Goal: Task Accomplishment & Management: Use online tool/utility

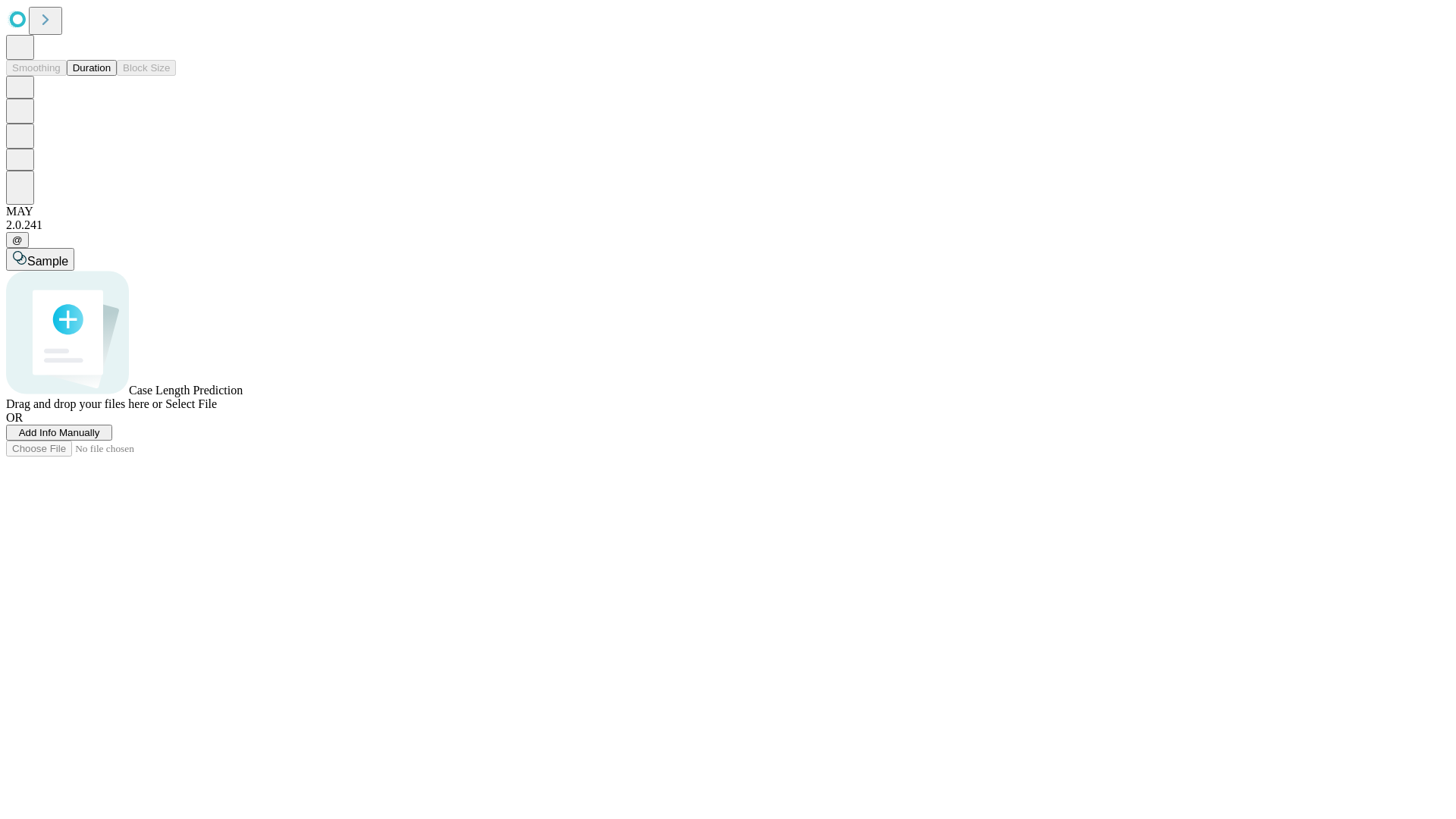
click at [111, 75] on button "Duration" at bounding box center [92, 68] width 50 height 16
click at [100, 439] on span "Add Info Manually" at bounding box center [59, 433] width 81 height 11
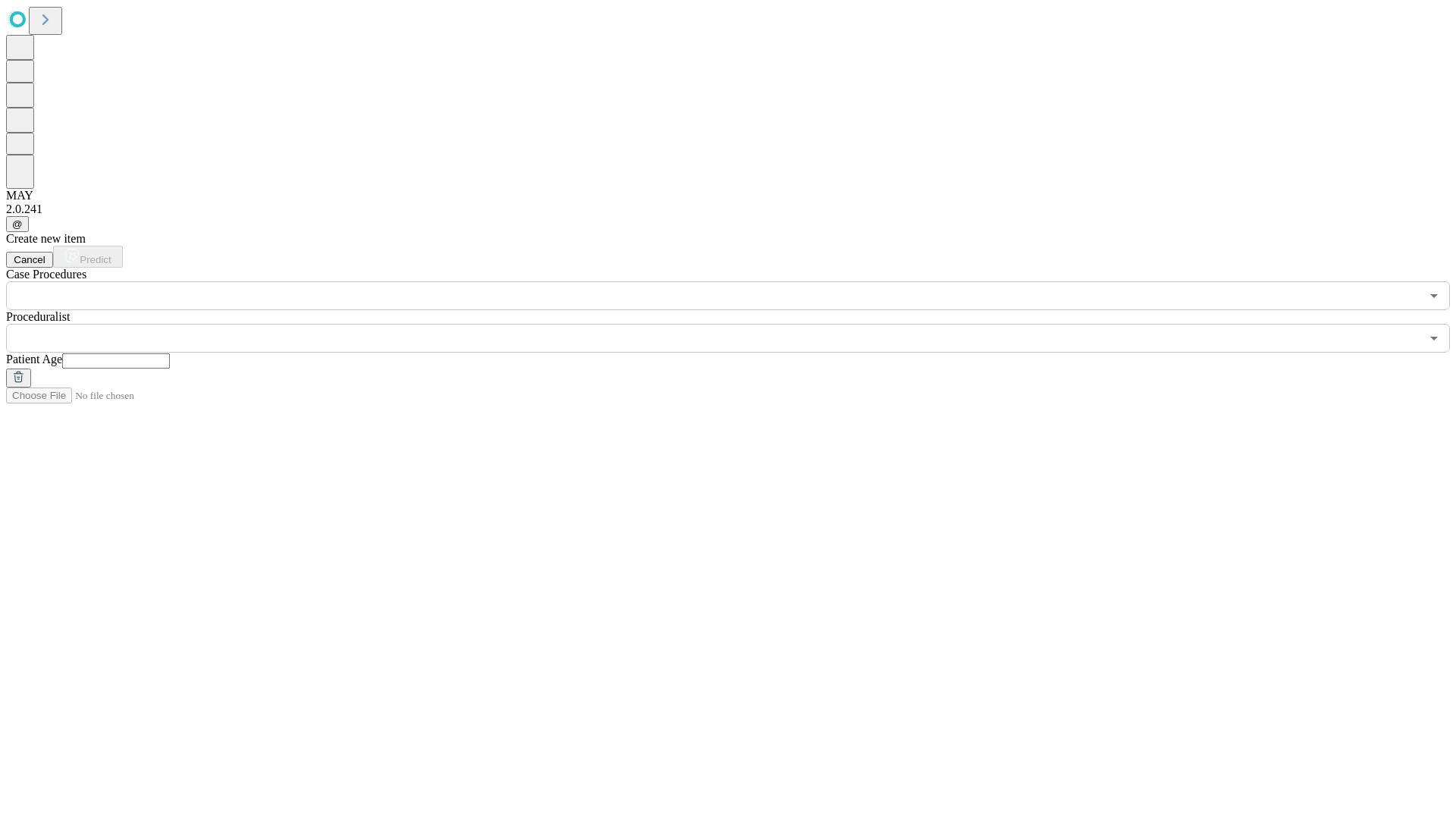
click at [170, 354] on input "text" at bounding box center [116, 361] width 108 height 15
type input "**"
click at [739, 324] on input "text" at bounding box center [713, 338] width 1414 height 29
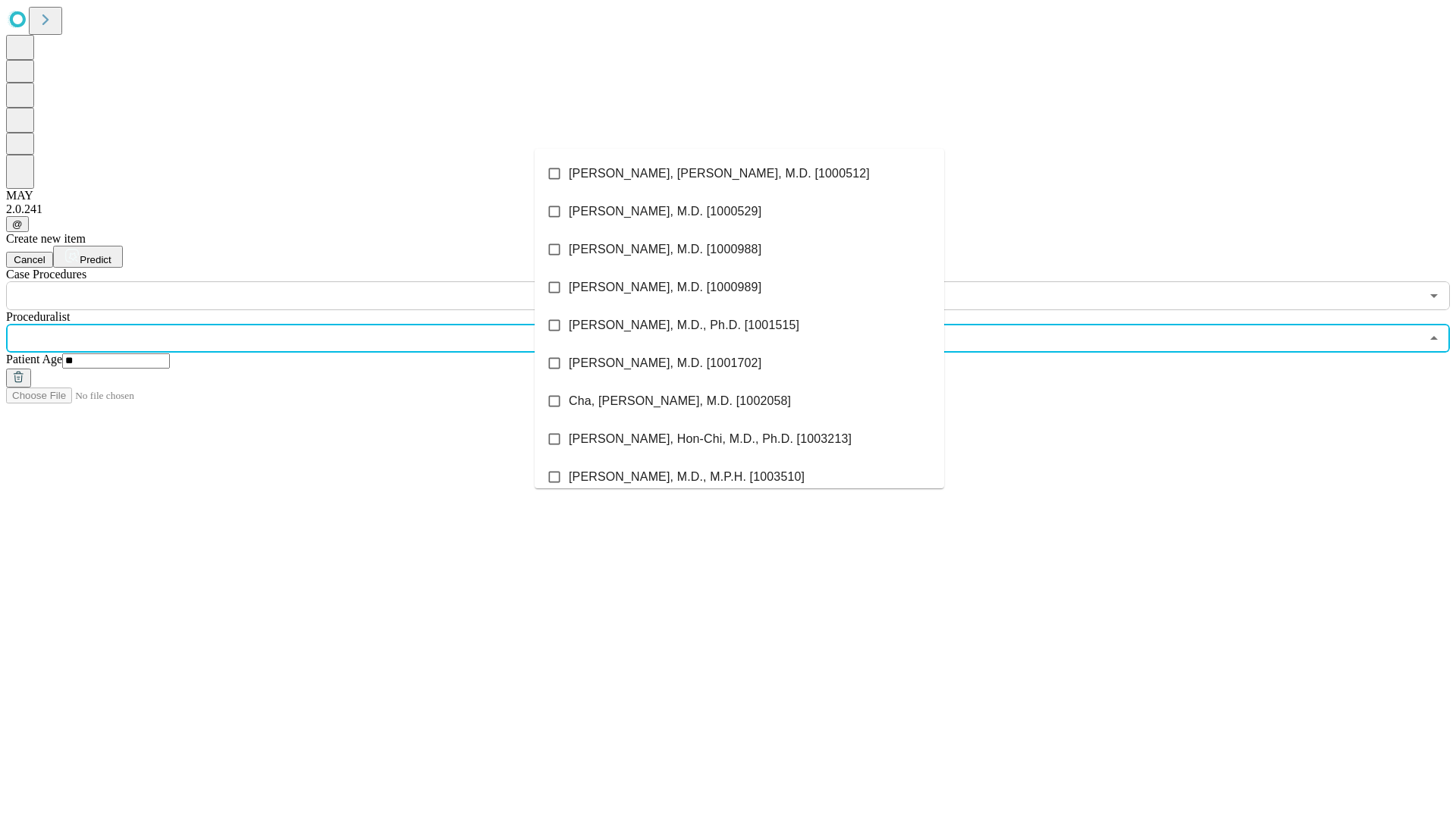
click at [739, 174] on li "[PERSON_NAME], [PERSON_NAME], M.D. [1000512]" at bounding box center [739, 174] width 410 height 38
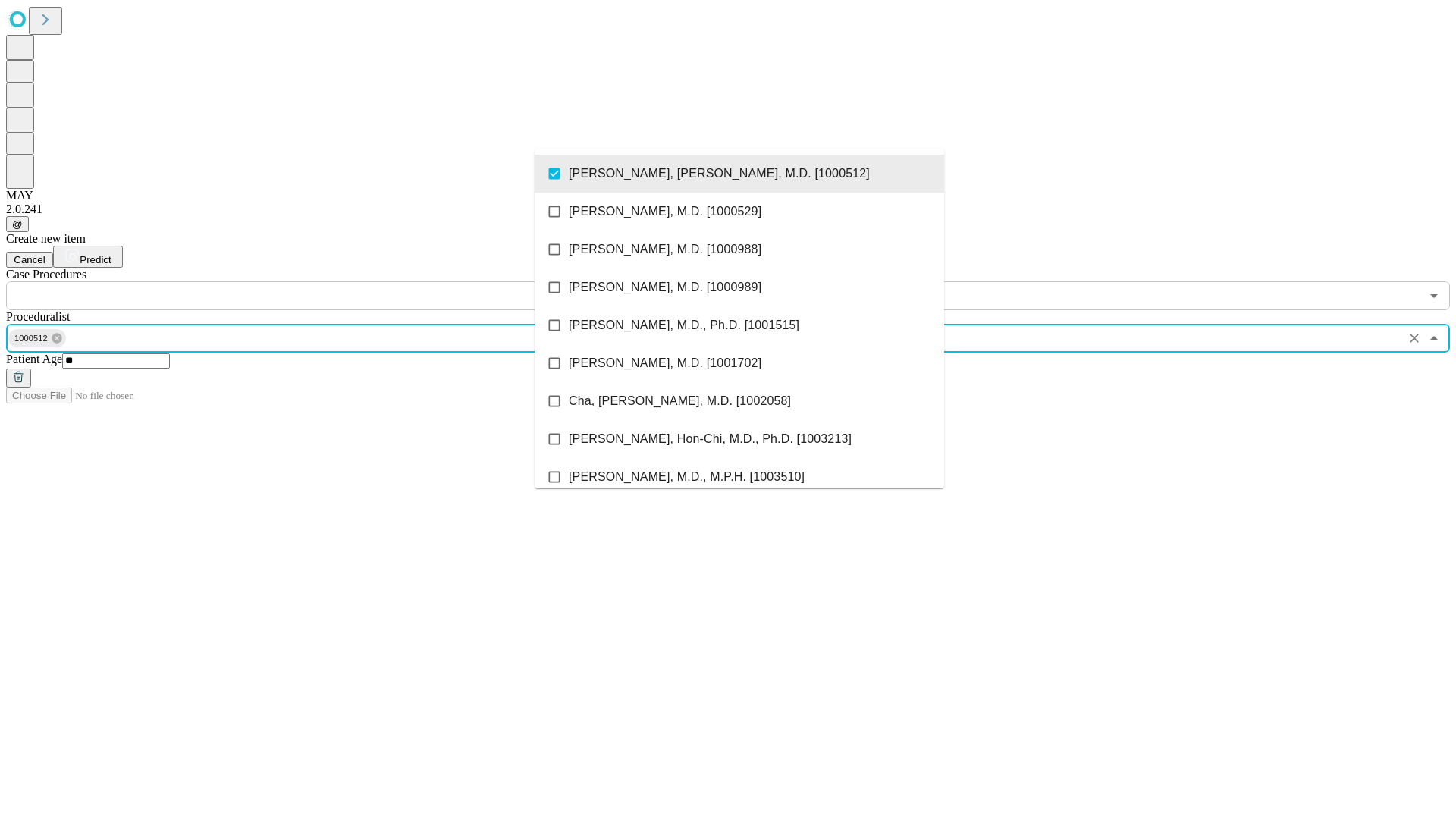
click at [318, 281] on input "text" at bounding box center [713, 295] width 1414 height 29
